Goal: Complete application form: Complete application form

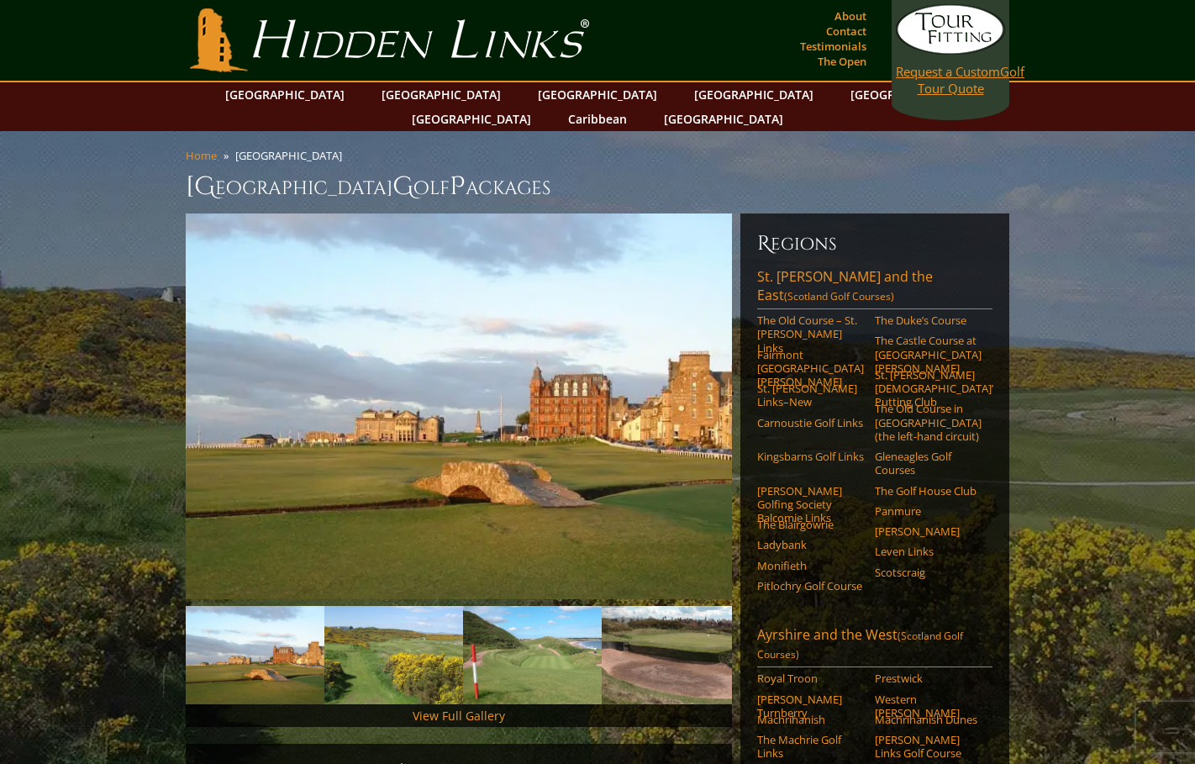
click at [924, 87] on link "Request a Custom Golf Tour Quote" at bounding box center [950, 50] width 109 height 92
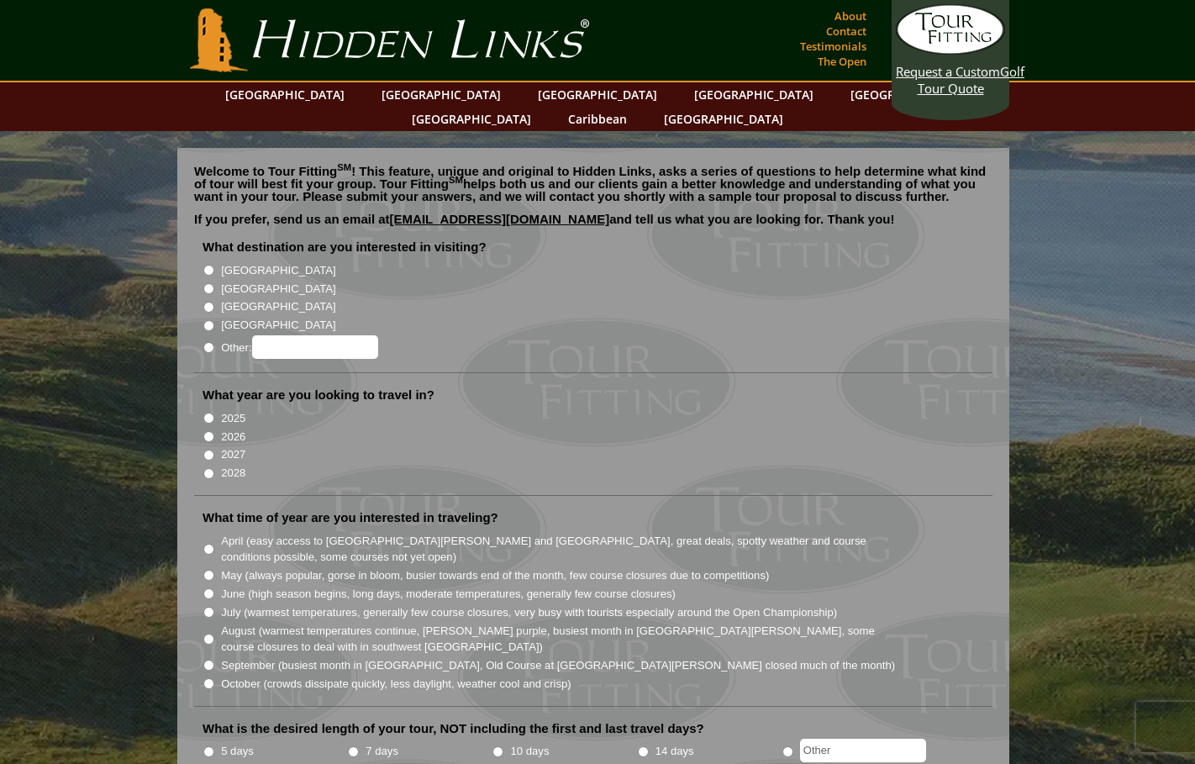
click at [239, 281] on label "[GEOGRAPHIC_DATA]" at bounding box center [278, 289] width 114 height 17
click at [214, 283] on input "[GEOGRAPHIC_DATA]" at bounding box center [208, 288] width 11 height 11
radio input "true"
click at [226, 429] on label "2026" at bounding box center [233, 437] width 24 height 17
click at [214, 431] on input "2026" at bounding box center [208, 436] width 11 height 11
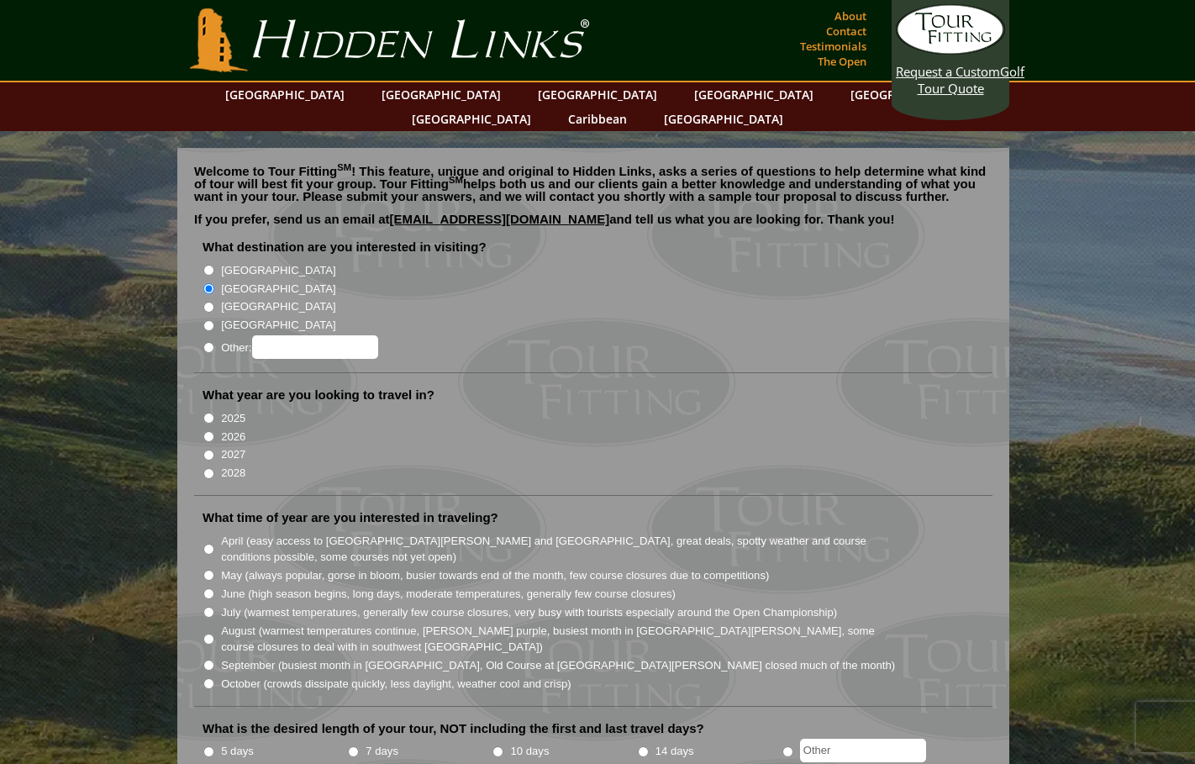
radio input "true"
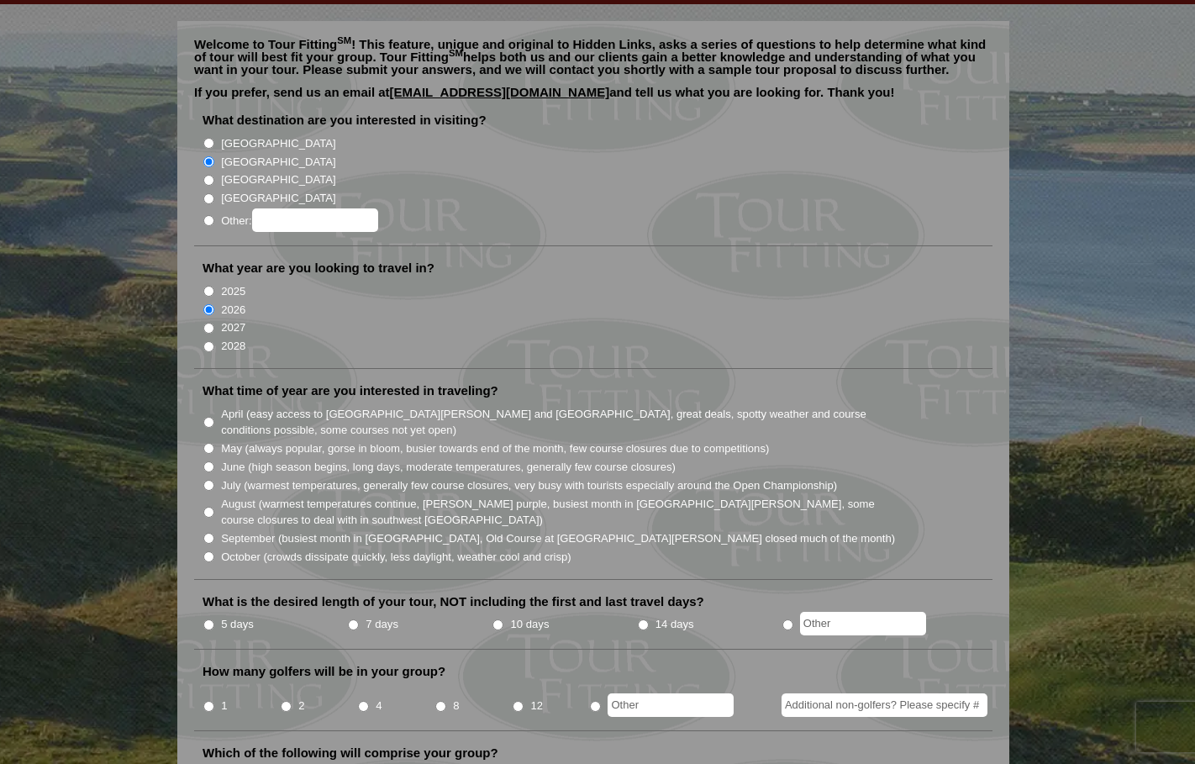
click at [211, 457] on li "June (high season begins, long days, moderate temperatures, generally few cours…" at bounding box center [600, 466] width 795 height 18
click at [209, 461] on input "June (high season begins, long days, moderate temperatures, generally few cours…" at bounding box center [208, 466] width 11 height 11
radio input "true"
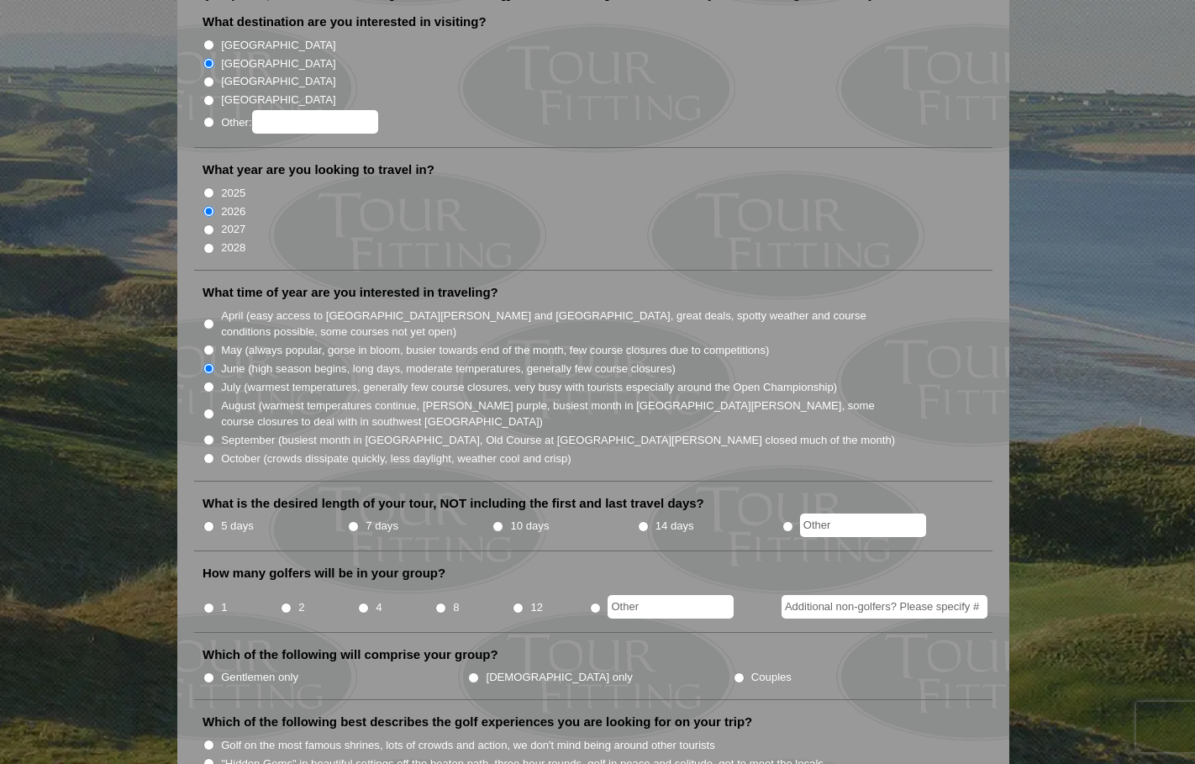
scroll to position [246, 0]
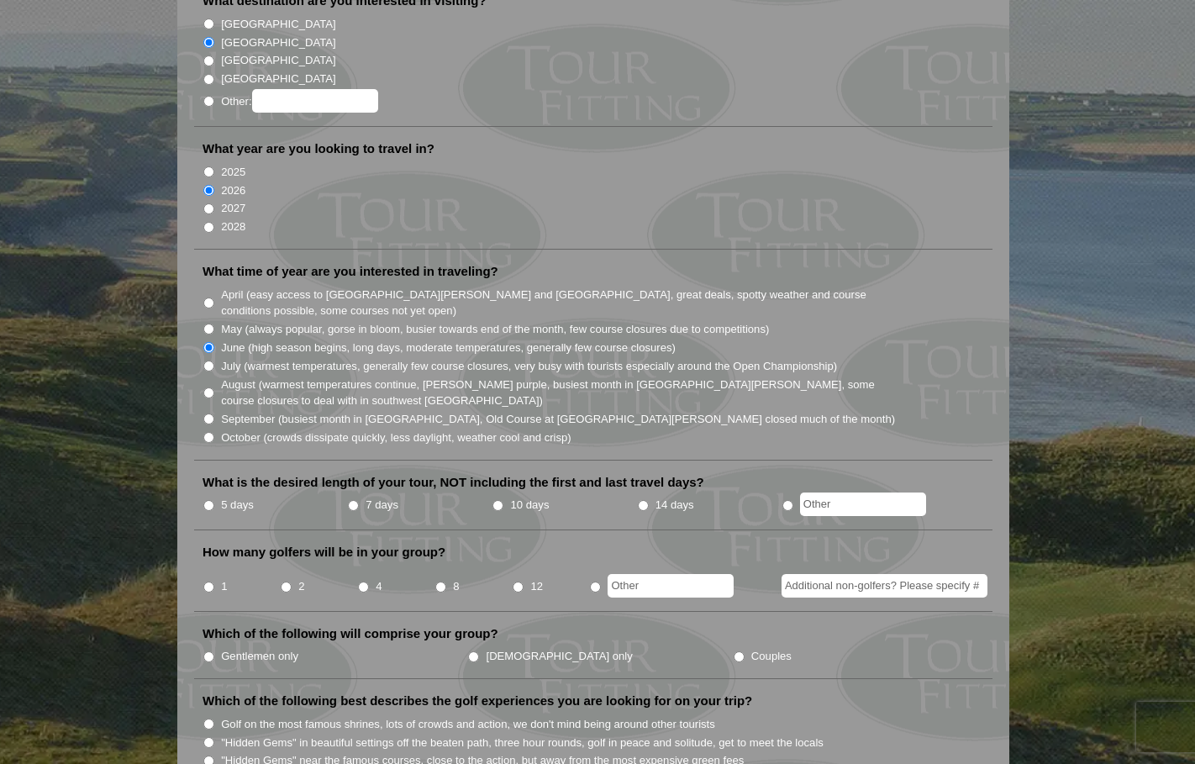
click at [245, 497] on label "5 days" at bounding box center [237, 505] width 33 height 17
click at [214, 500] on input "5 days" at bounding box center [208, 505] width 11 height 11
radio input "true"
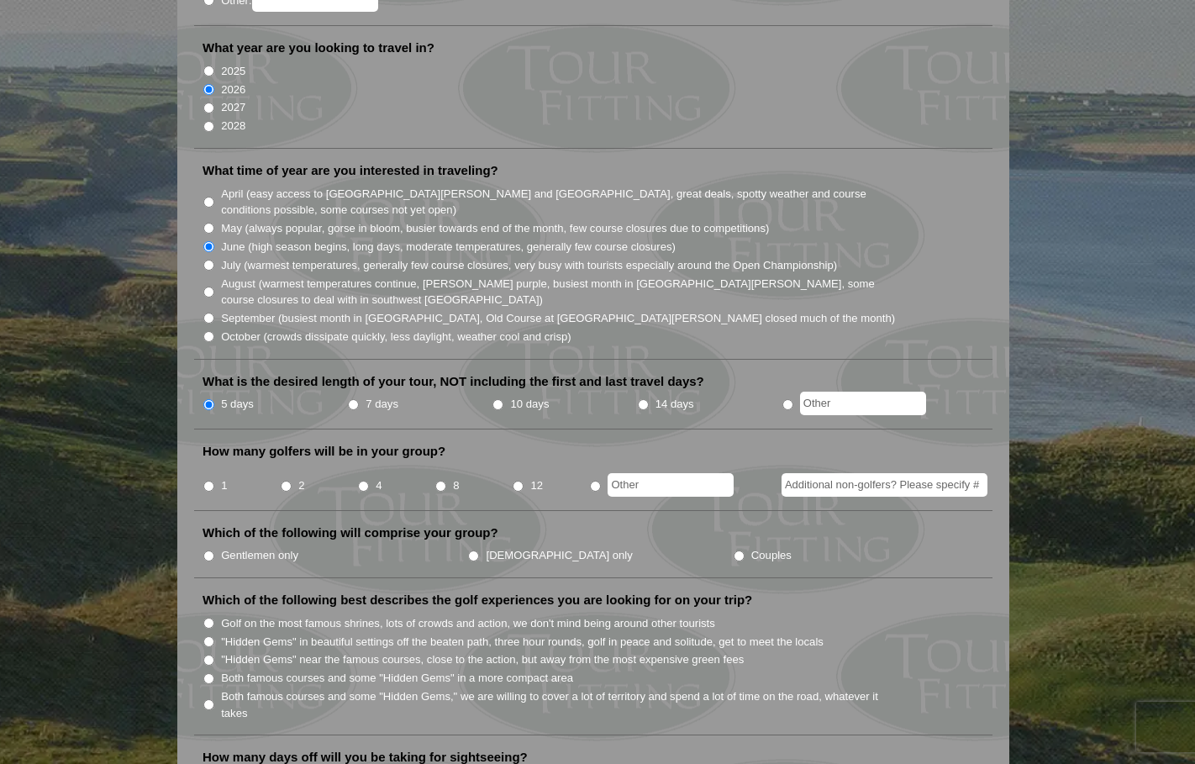
click at [287, 464] on li "2" at bounding box center [318, 480] width 77 height 33
click at [210, 481] on input "1" at bounding box center [208, 486] width 11 height 11
radio input "true"
click at [300, 477] on label "2" at bounding box center [301, 485] width 6 height 17
click at [292, 481] on input "2" at bounding box center [286, 486] width 11 height 11
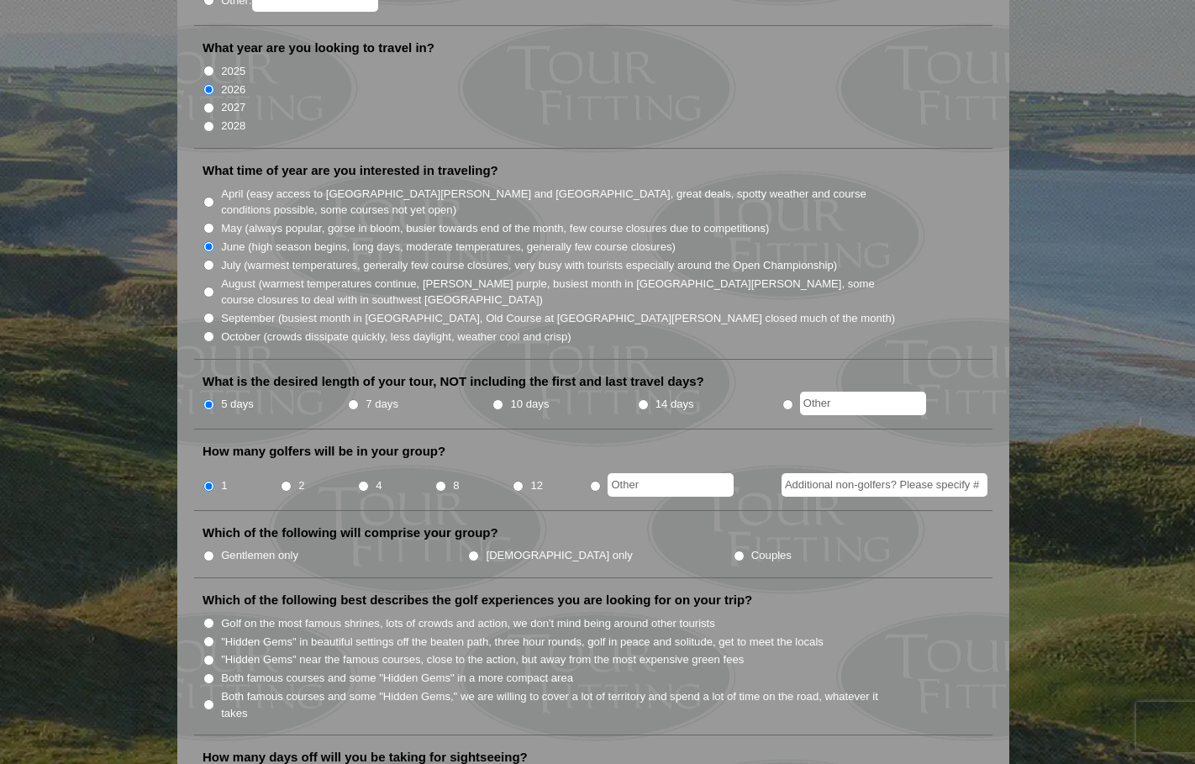
radio input "true"
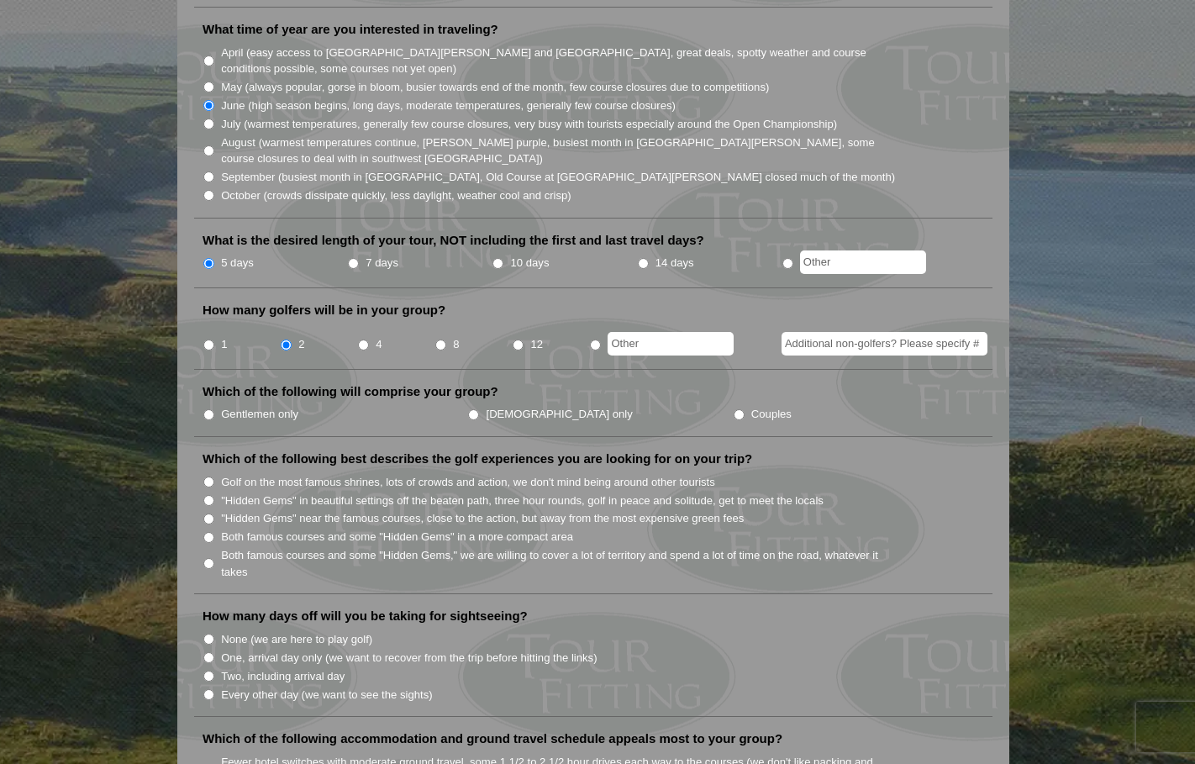
click at [487, 406] on label "Ladies only" at bounding box center [560, 414] width 146 height 17
click at [468, 409] on input "Ladies only" at bounding box center [473, 414] width 11 height 11
radio input "true"
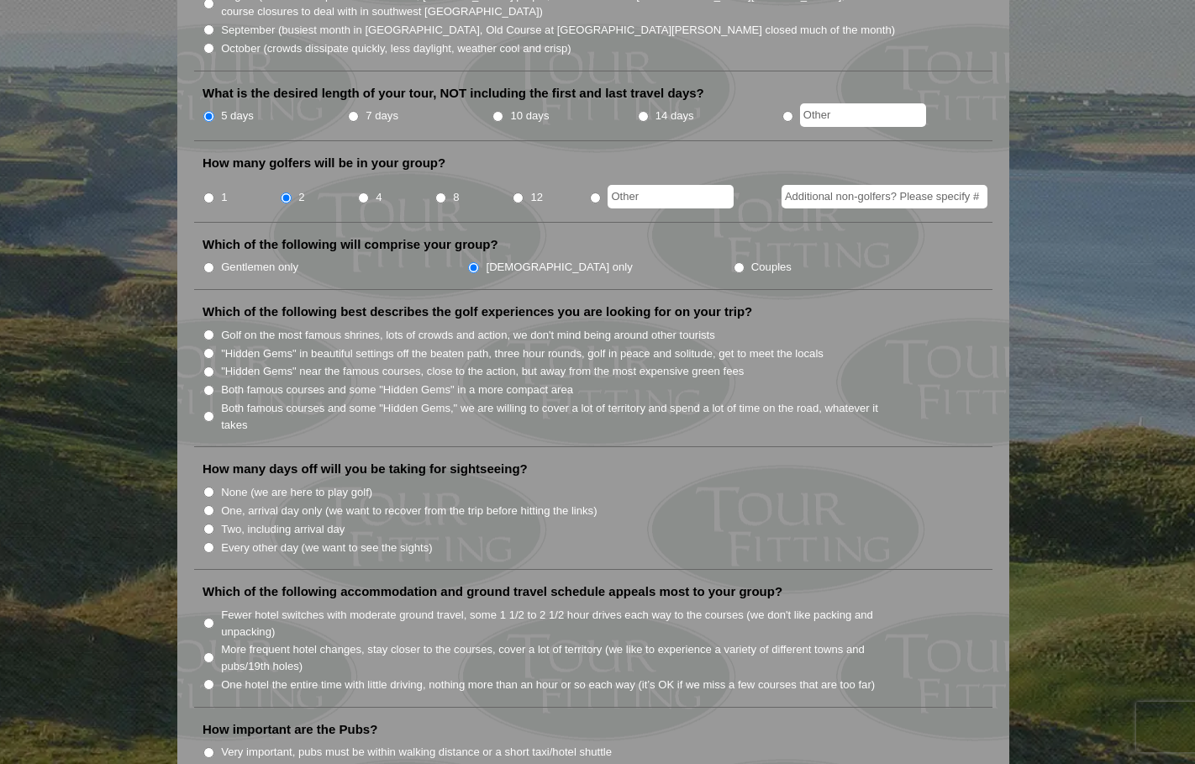
scroll to position [320, 0]
